Goal: Navigation & Orientation: Find specific page/section

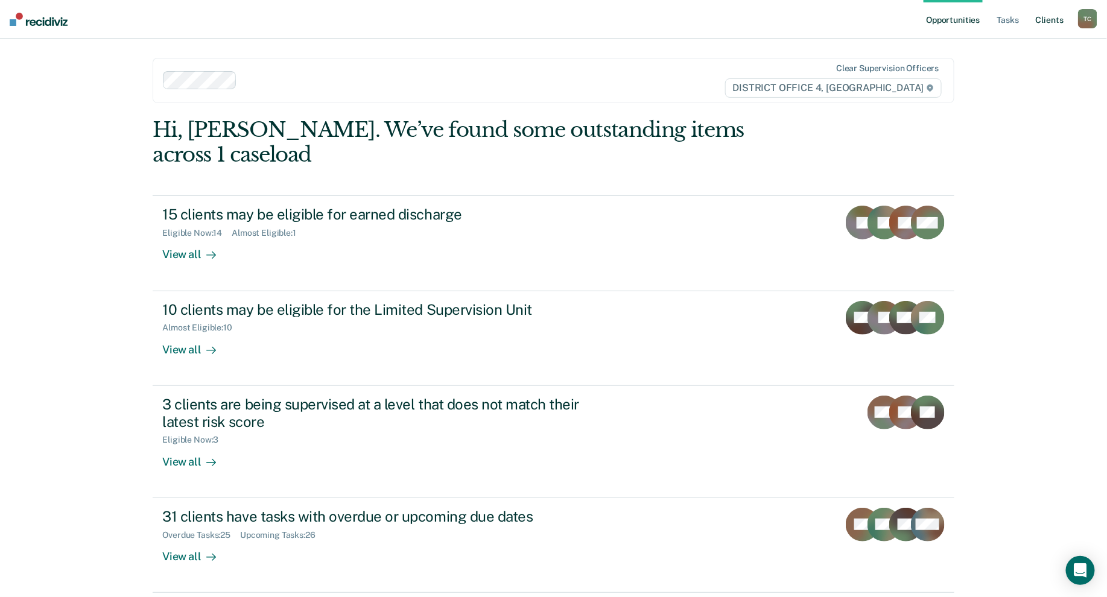
click at [1037, 22] on link "Client s" at bounding box center [1049, 19] width 33 height 39
